Goal: Task Accomplishment & Management: Complete application form

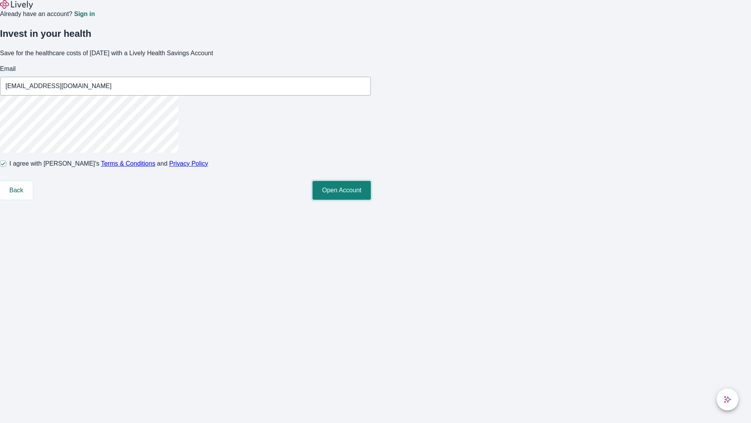
click at [371, 200] on button "Open Account" at bounding box center [342, 190] width 58 height 19
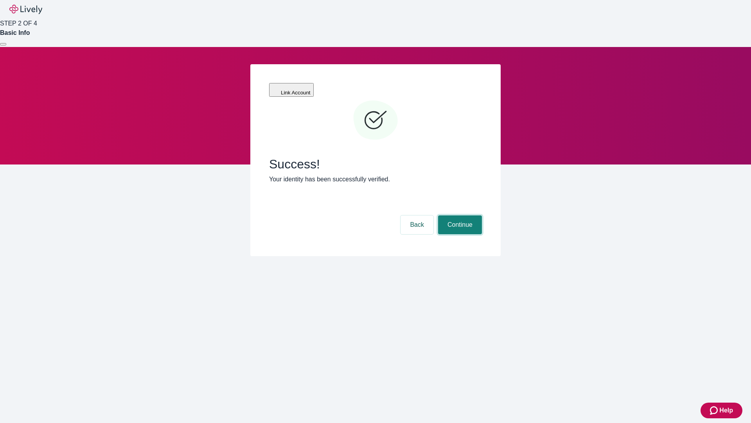
click at [459, 215] on button "Continue" at bounding box center [460, 224] width 44 height 19
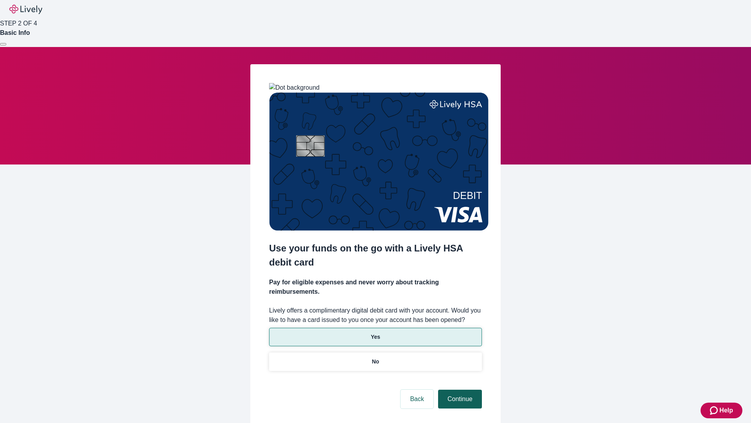
click at [375, 333] on p "Yes" at bounding box center [375, 337] width 9 height 8
click at [459, 389] on button "Continue" at bounding box center [460, 398] width 44 height 19
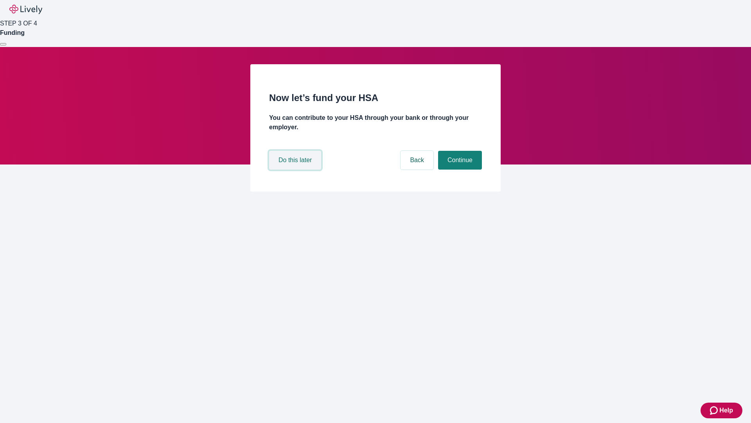
click at [296, 169] on button "Do this later" at bounding box center [295, 160] width 52 height 19
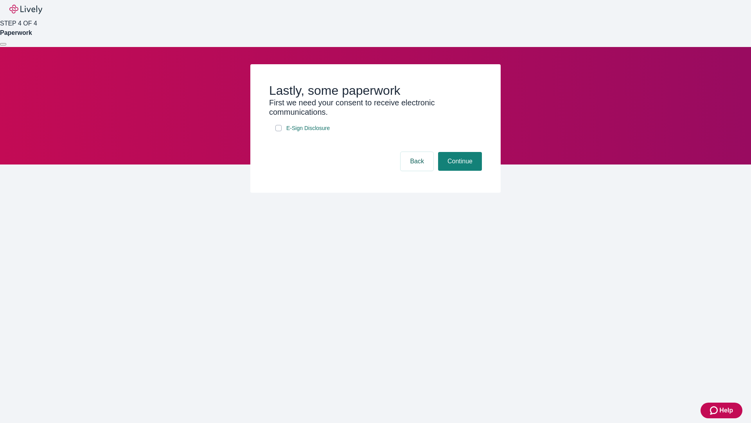
click at [279, 131] on input "E-Sign Disclosure" at bounding box center [279, 128] width 6 height 6
checkbox input "true"
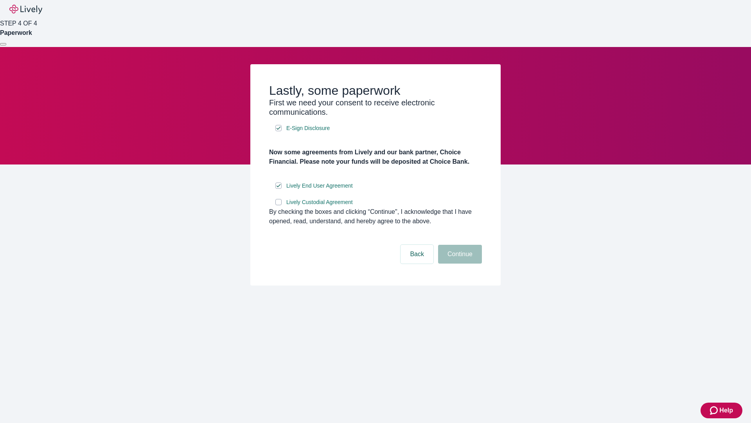
click at [279, 205] on input "Lively Custodial Agreement" at bounding box center [279, 202] width 6 height 6
checkbox input "true"
click at [459, 263] on button "Continue" at bounding box center [460, 254] width 44 height 19
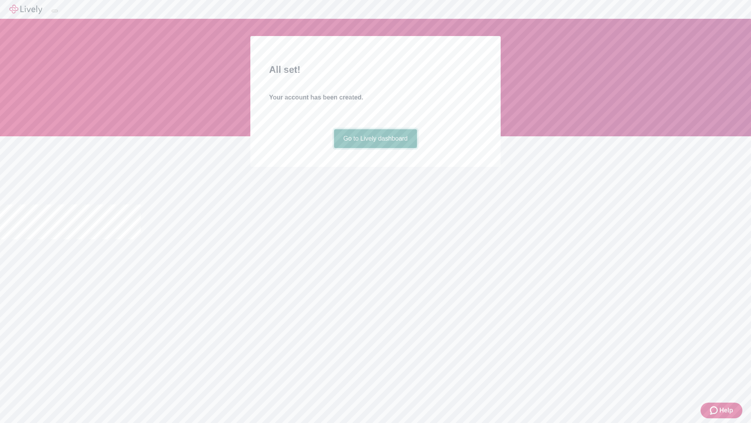
click at [375, 148] on link "Go to Lively dashboard" at bounding box center [375, 138] width 83 height 19
